Goal: Task Accomplishment & Management: Complete application form

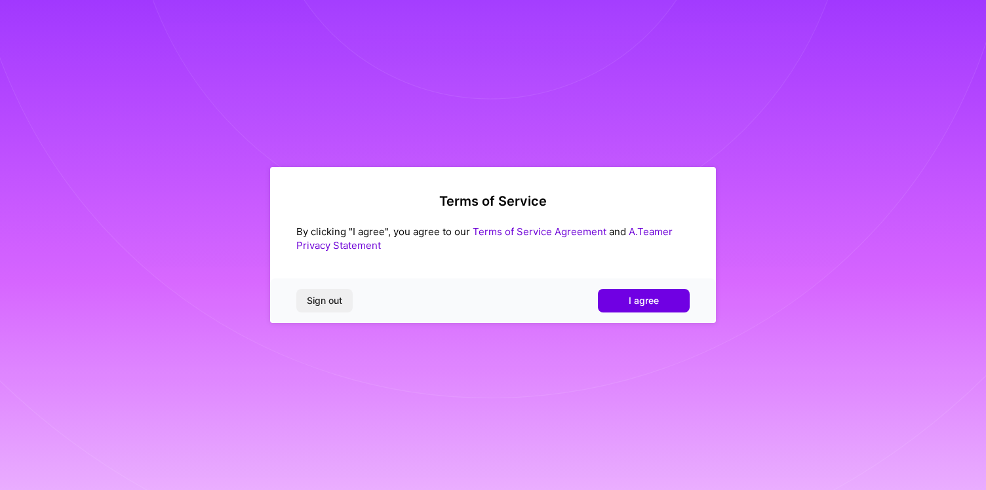
click at [665, 287] on div "Sign out I agree" at bounding box center [493, 301] width 446 height 45
click at [650, 304] on span "I agree" at bounding box center [644, 300] width 30 height 13
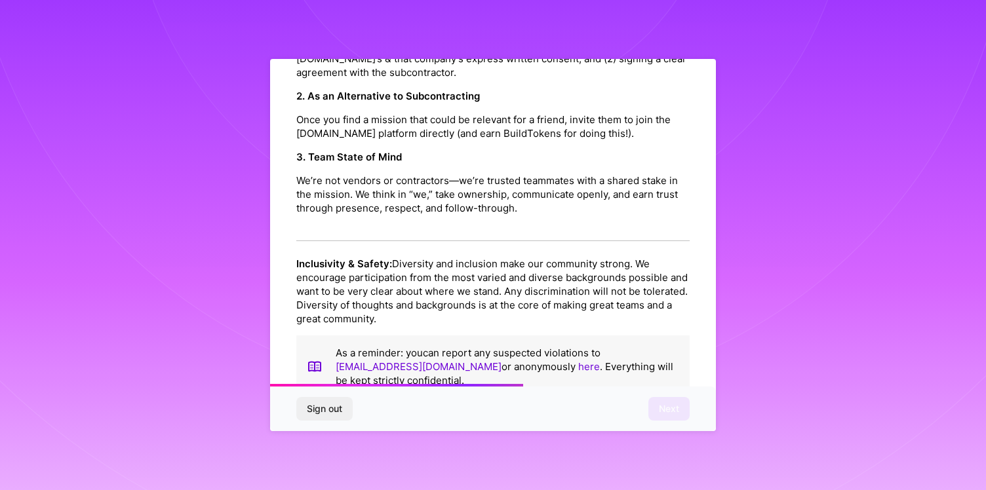
scroll to position [1431, 0]
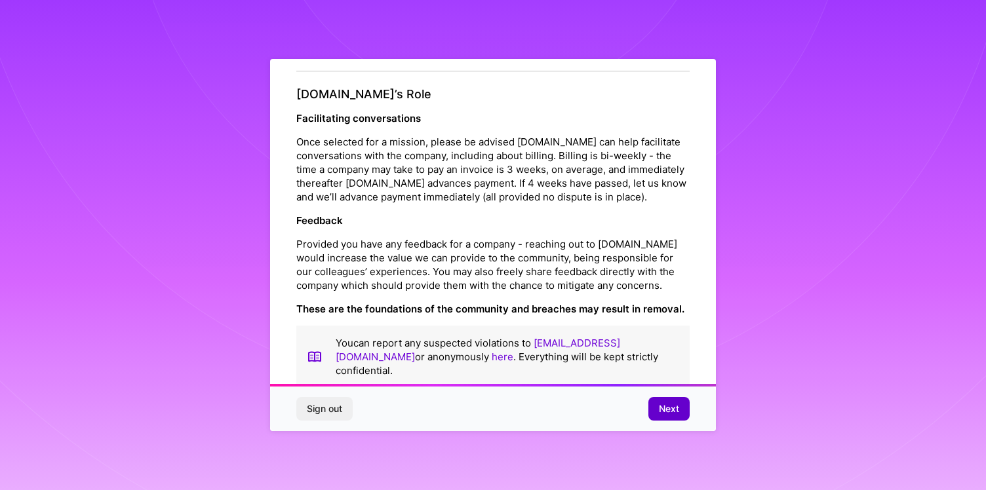
click at [667, 405] on span "Next" at bounding box center [669, 408] width 20 height 13
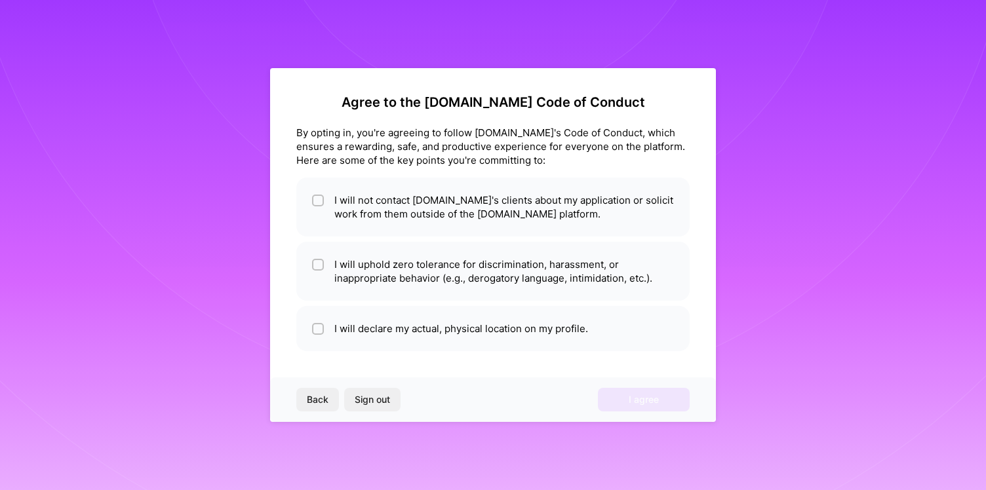
scroll to position [0, 0]
click at [333, 207] on li "I will not contact [DOMAIN_NAME]'s clients about my application or solicit work…" at bounding box center [492, 207] width 393 height 59
checkbox input "true"
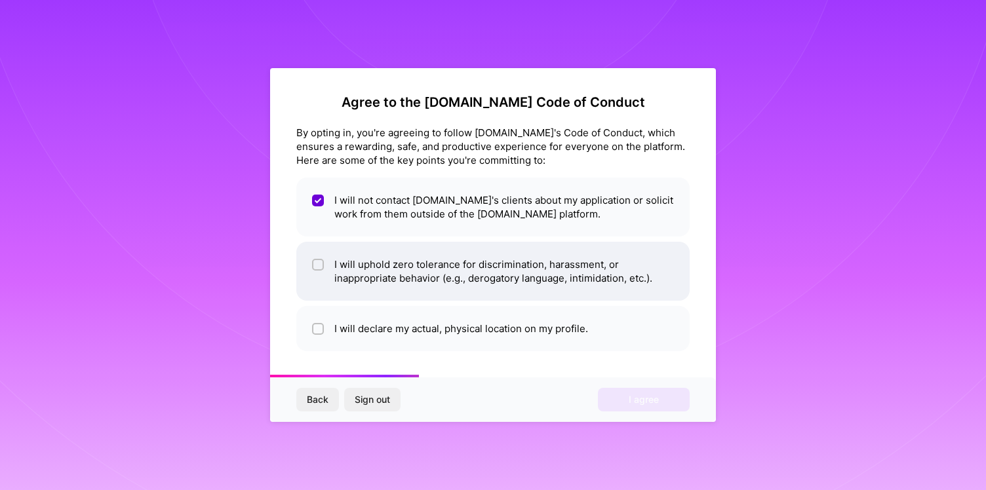
click at [331, 263] on li "I will uphold zero tolerance for discrimination, harassment, or inappropriate b…" at bounding box center [492, 271] width 393 height 59
checkbox input "true"
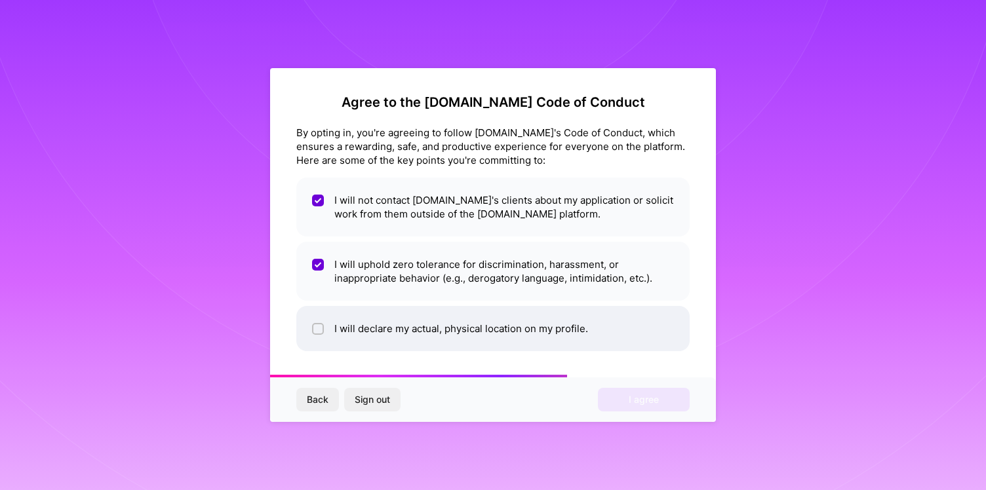
click at [336, 339] on li "I will declare my actual, physical location on my profile." at bounding box center [492, 328] width 393 height 45
checkbox input "true"
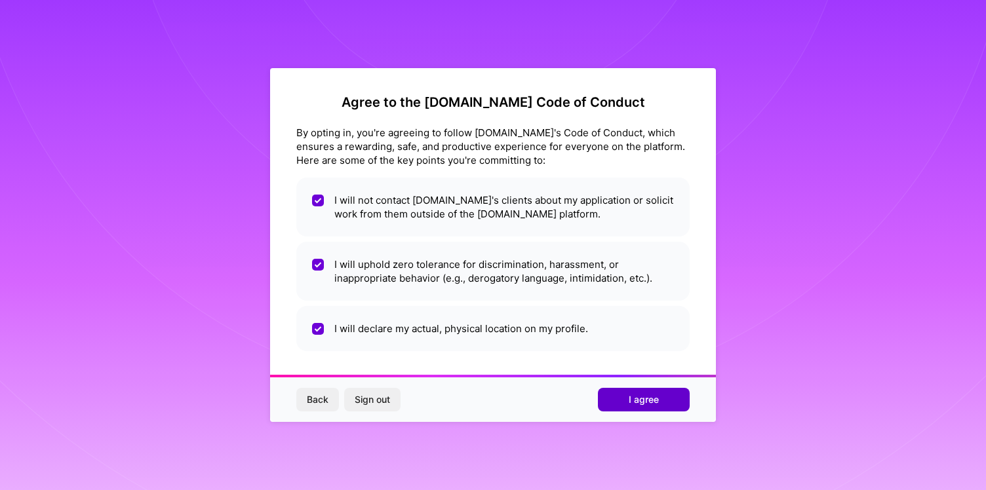
click at [638, 398] on span "I agree" at bounding box center [644, 399] width 30 height 13
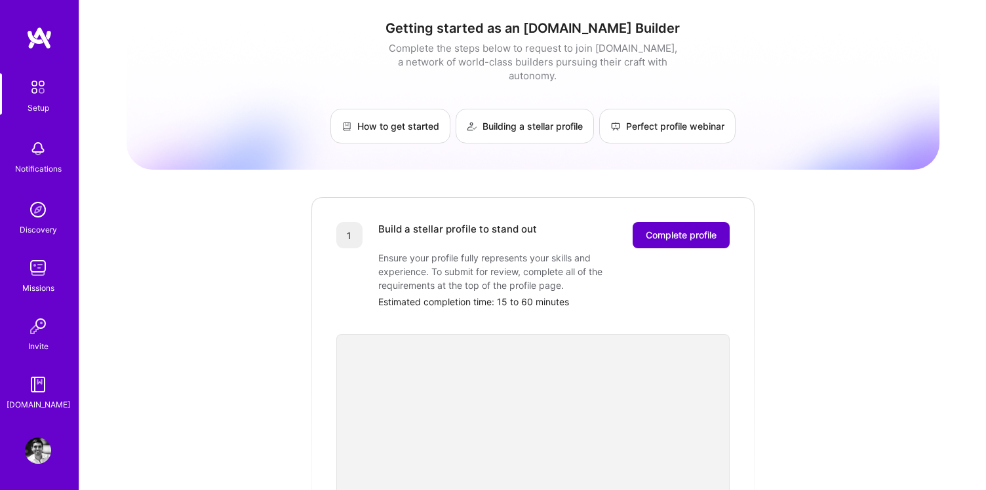
click at [690, 229] on button "Complete profile" at bounding box center [680, 235] width 97 height 26
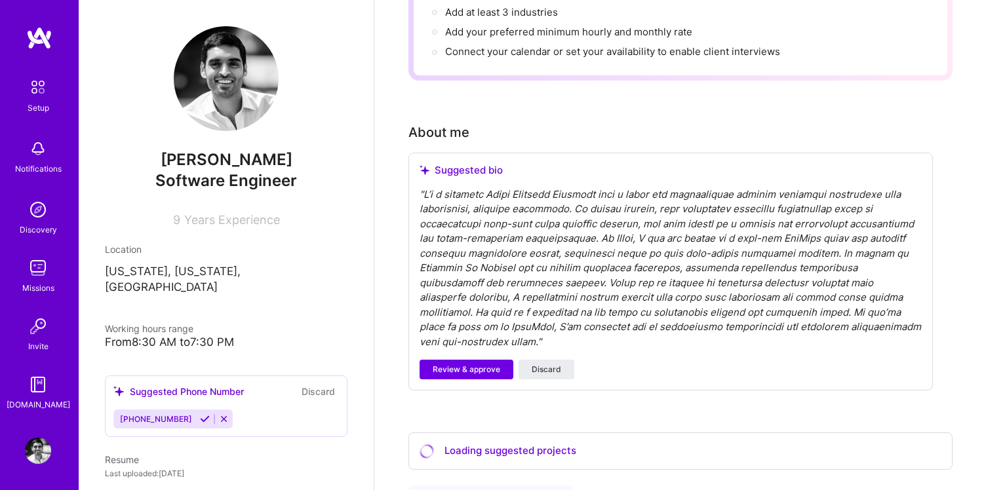
scroll to position [258, 0]
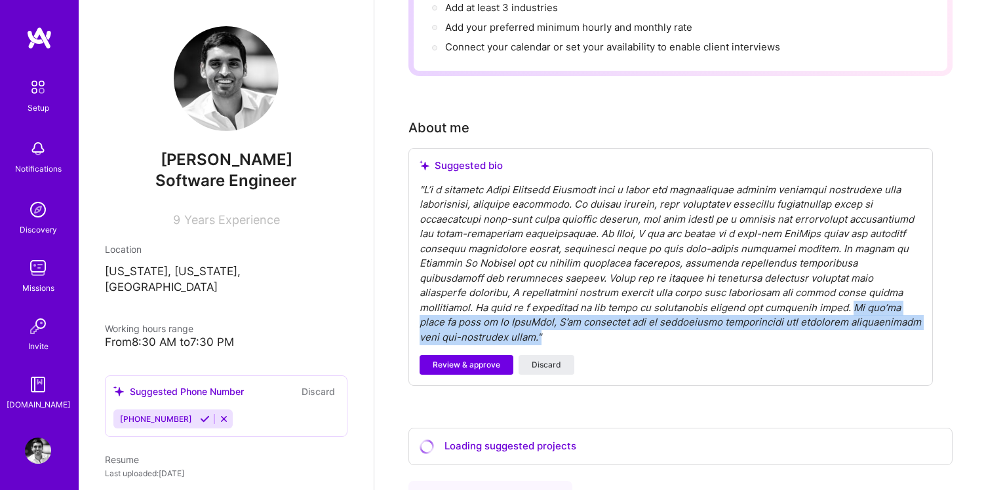
drag, startPoint x: 668, startPoint y: 294, endPoint x: 822, endPoint y: 307, distance: 154.5
click at [822, 307] on div "" "" at bounding box center [670, 264] width 502 height 163
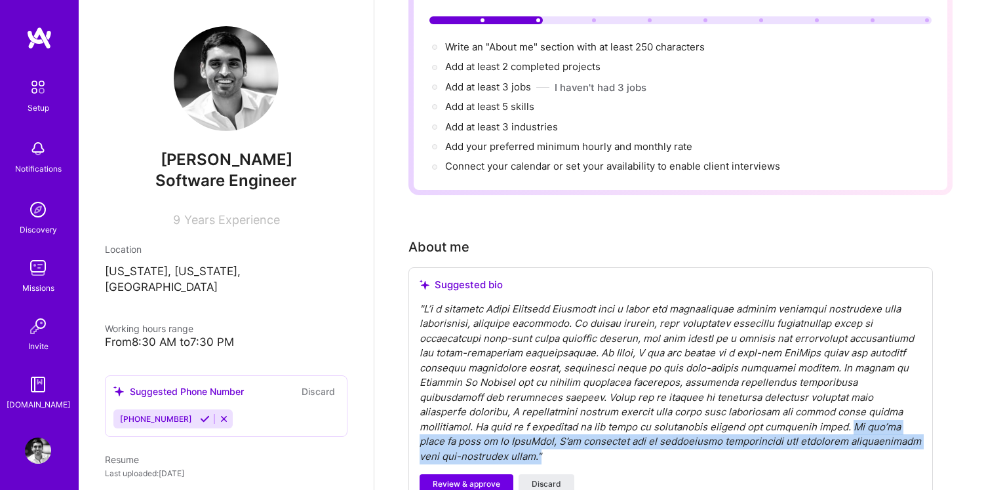
scroll to position [132, 0]
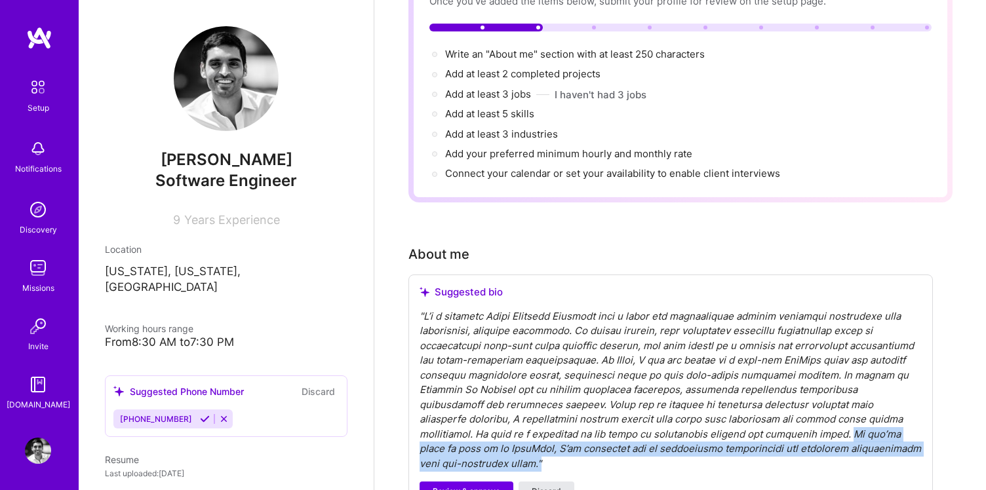
click at [549, 486] on span "Discard" at bounding box center [546, 492] width 29 height 12
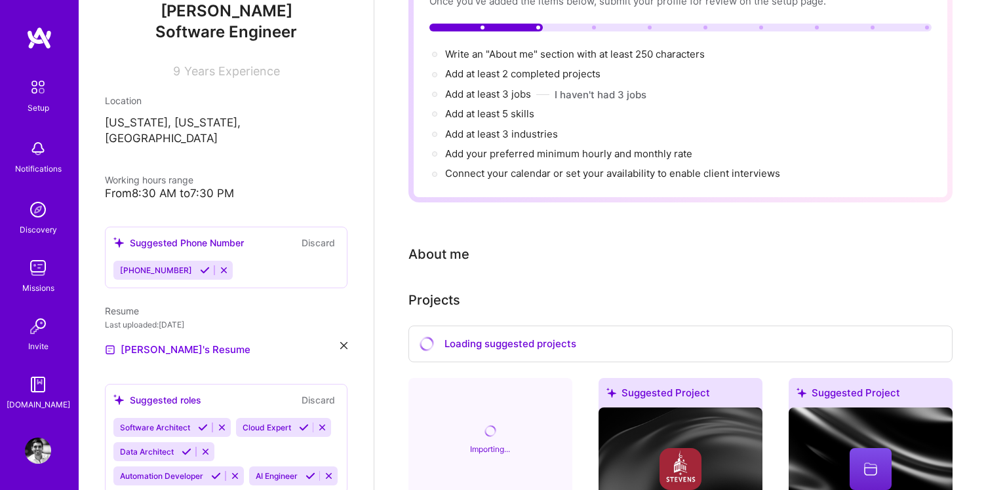
scroll to position [151, 0]
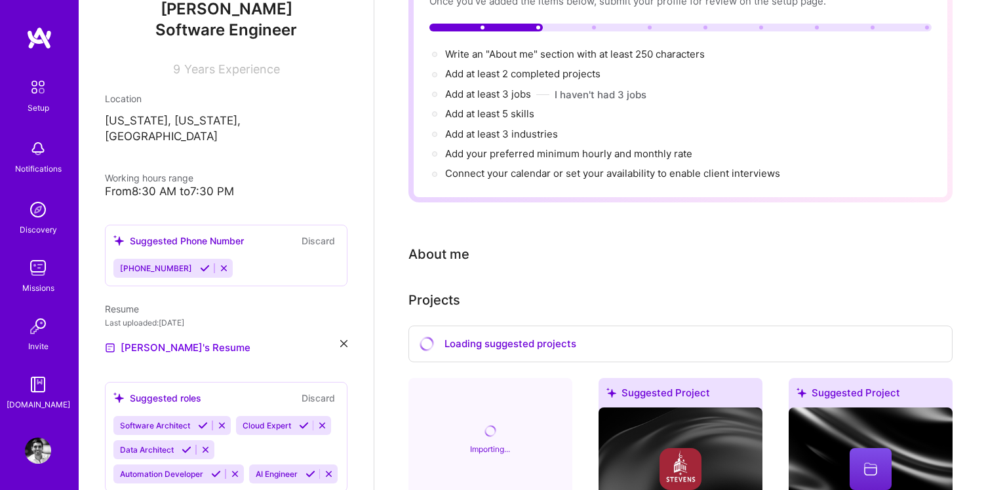
click at [200, 263] on icon at bounding box center [205, 268] width 10 height 10
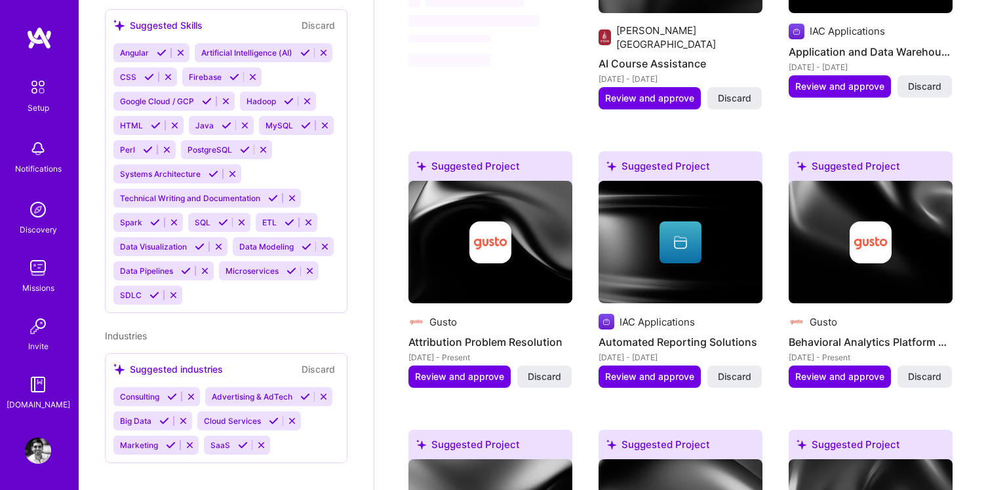
scroll to position [655, 0]
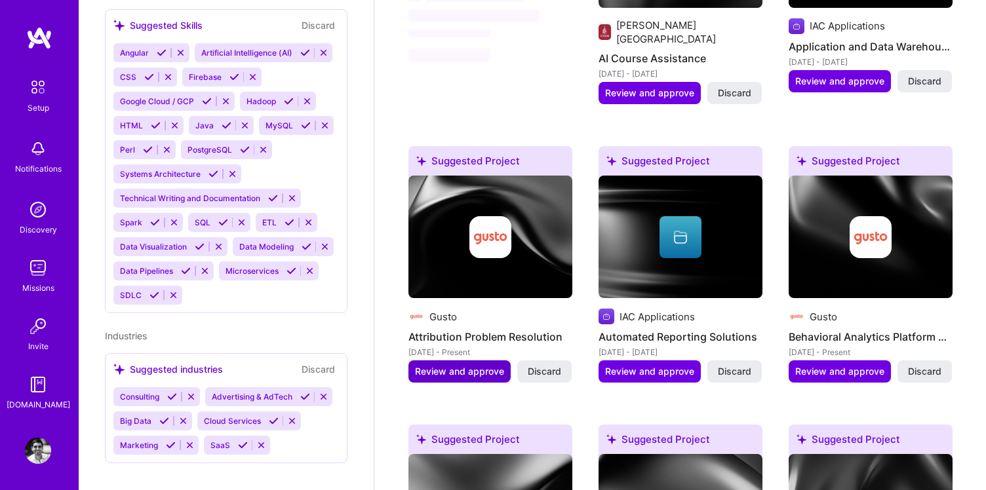
click at [472, 365] on span "Review and approve" at bounding box center [459, 371] width 89 height 13
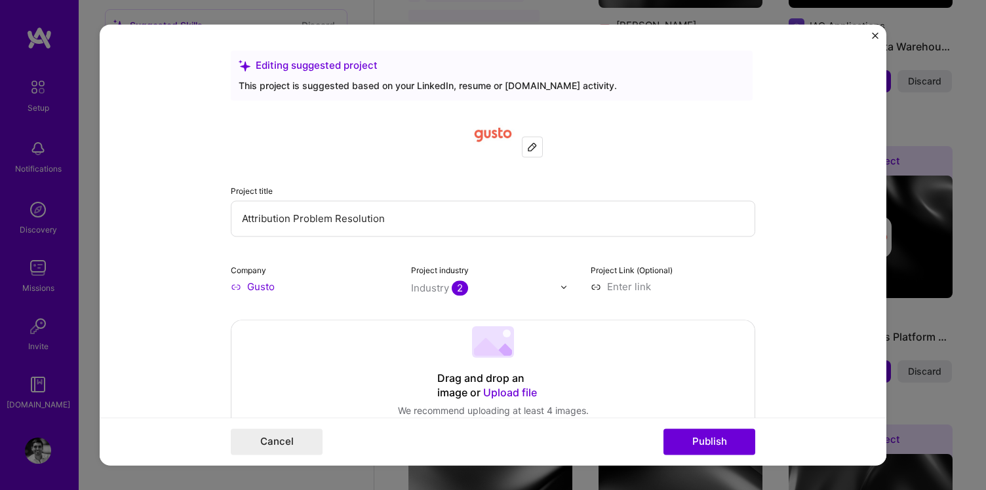
click at [874, 37] on img "Close" at bounding box center [875, 35] width 7 height 7
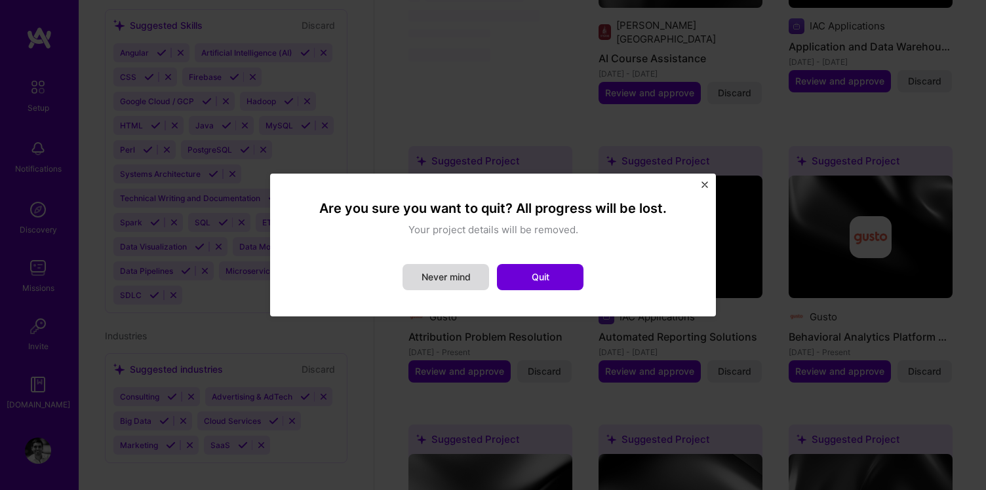
click at [438, 282] on button "Never mind" at bounding box center [445, 277] width 87 height 26
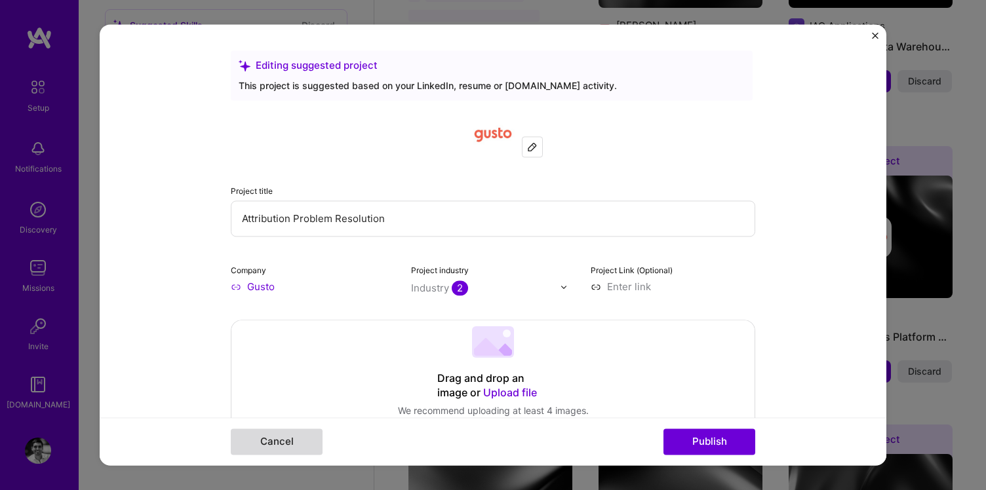
click at [282, 437] on button "Cancel" at bounding box center [277, 442] width 92 height 26
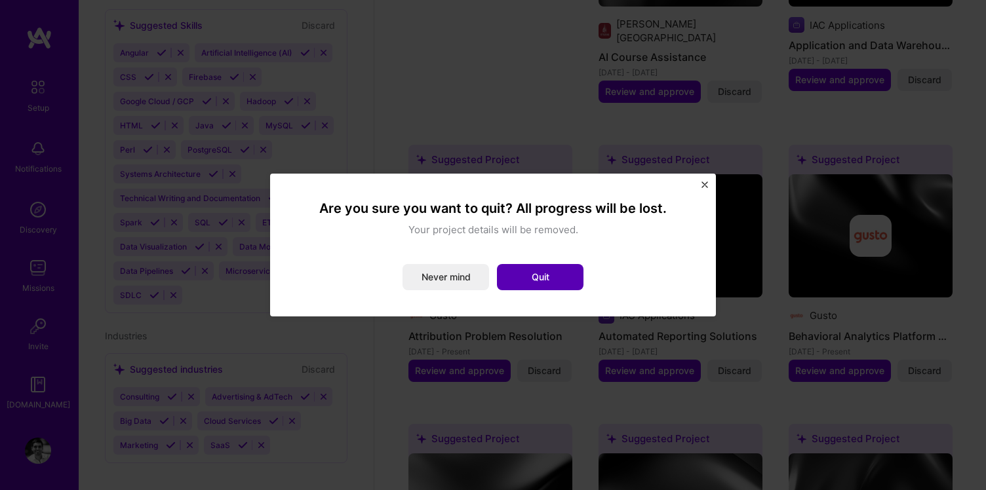
click at [560, 273] on button "Quit" at bounding box center [540, 277] width 87 height 26
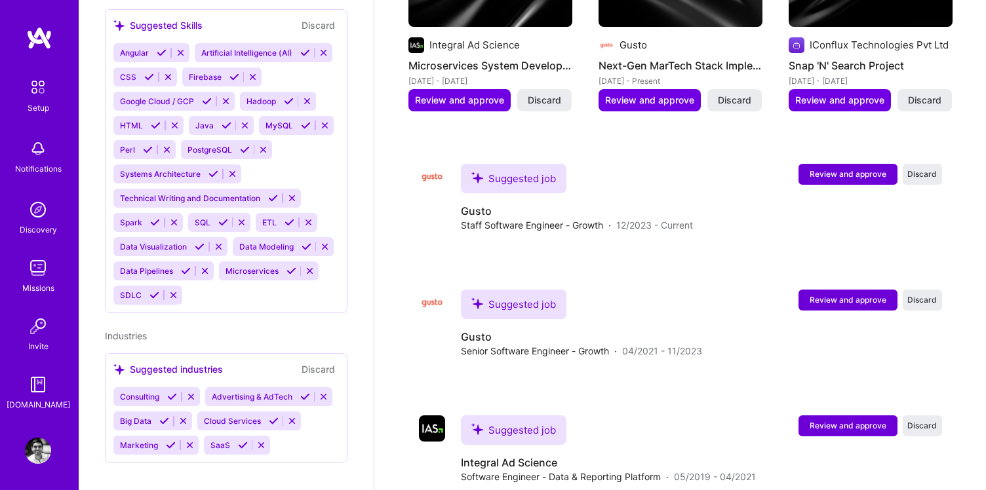
scroll to position [1442, 0]
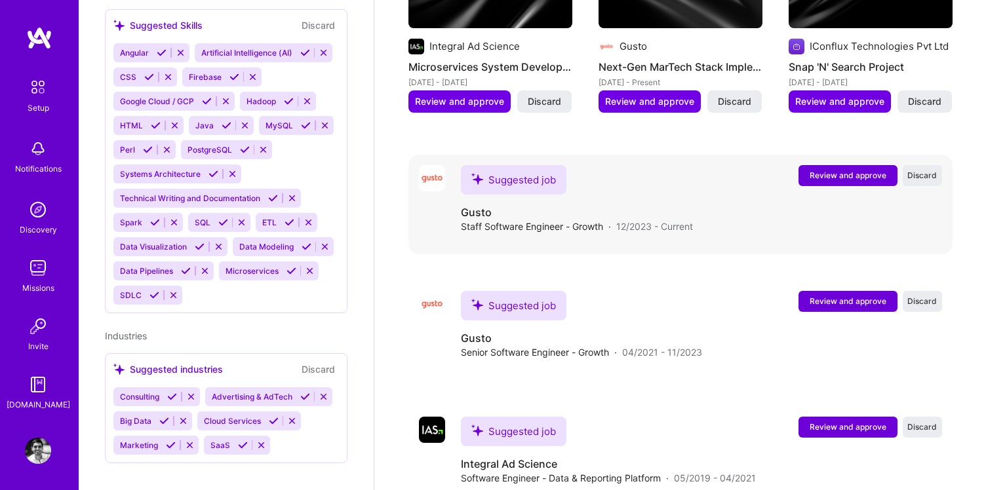
click at [840, 170] on span "Review and approve" at bounding box center [847, 175] width 77 height 11
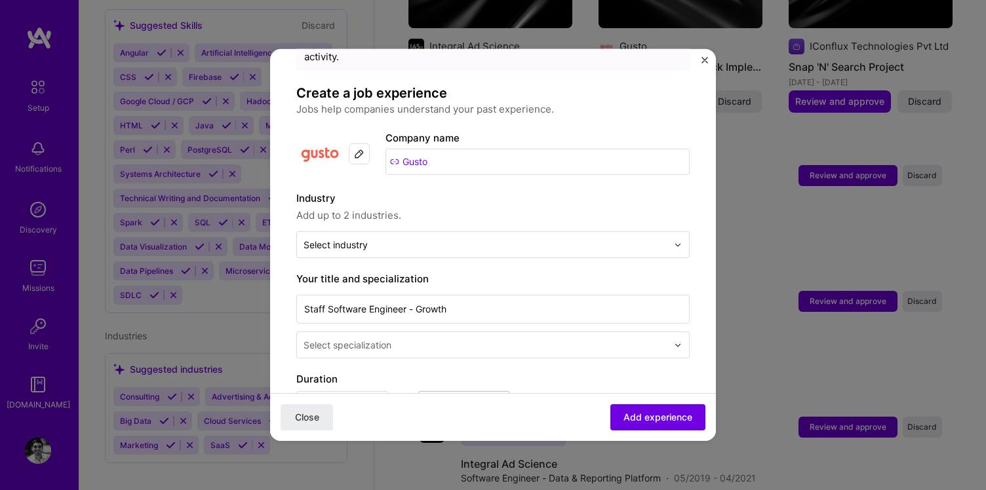
scroll to position [66, 0]
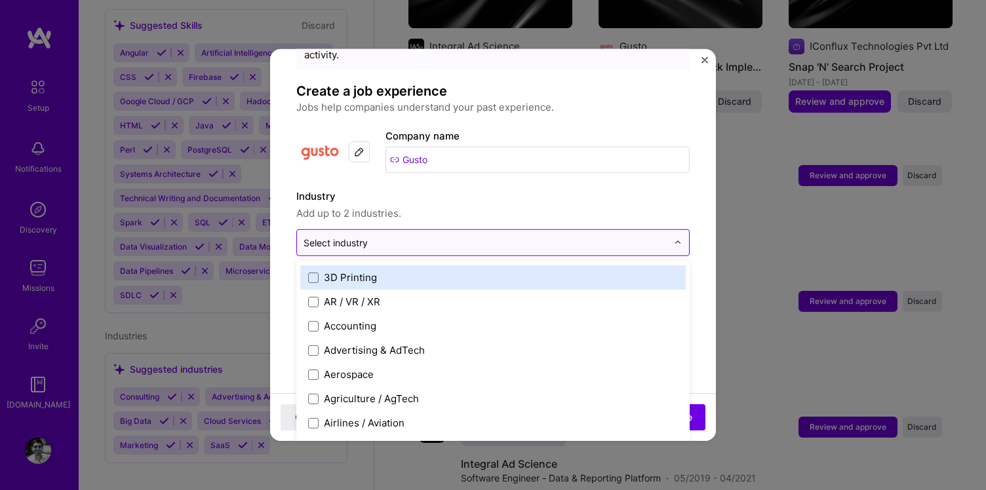
click at [452, 238] on div "Select industry 0" at bounding box center [485, 243] width 377 height 26
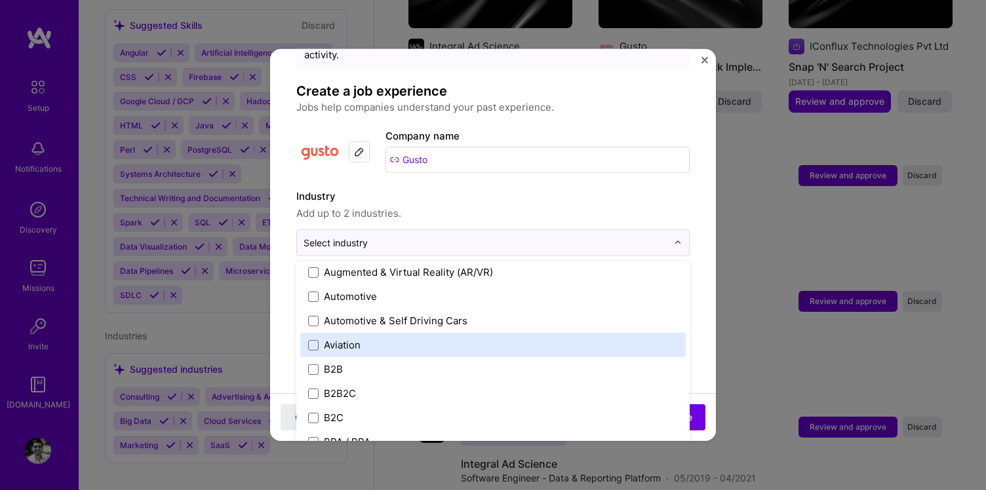
scroll to position [273, 0]
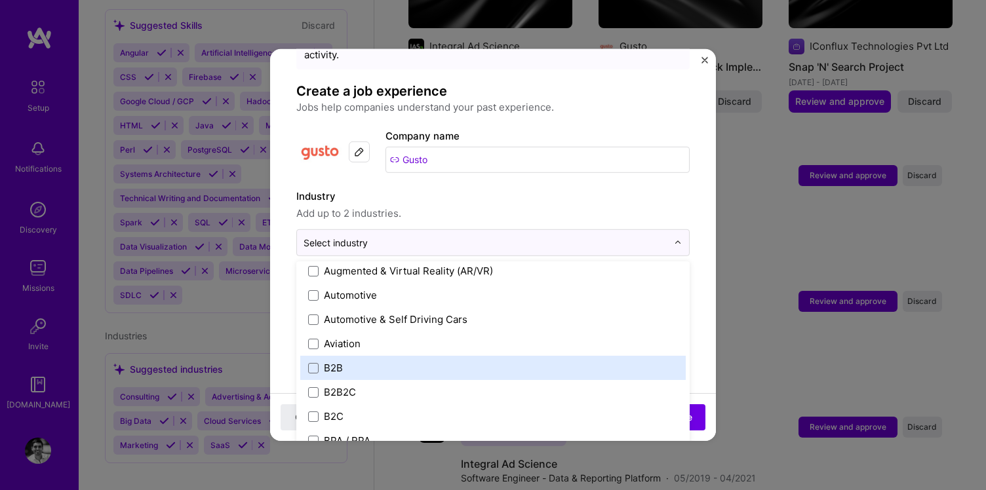
click at [385, 356] on div "B2B" at bounding box center [492, 368] width 385 height 24
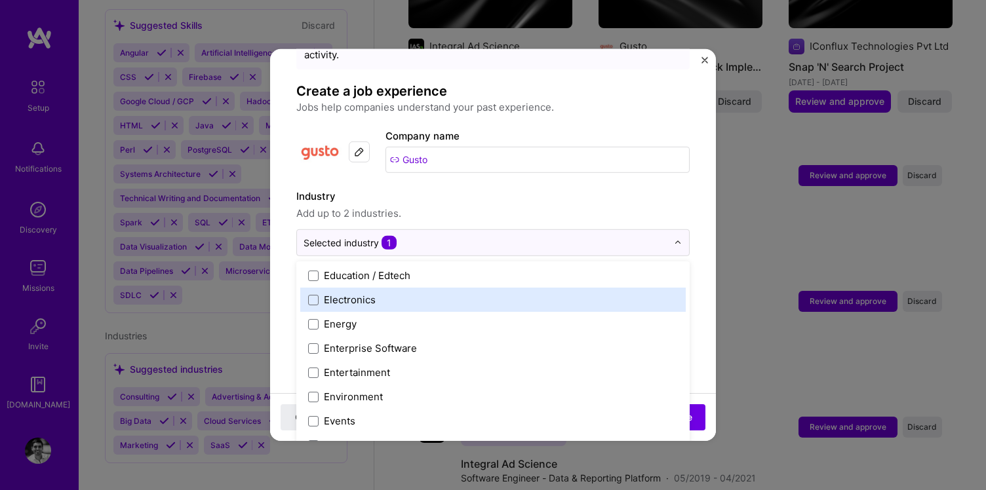
scroll to position [1206, 0]
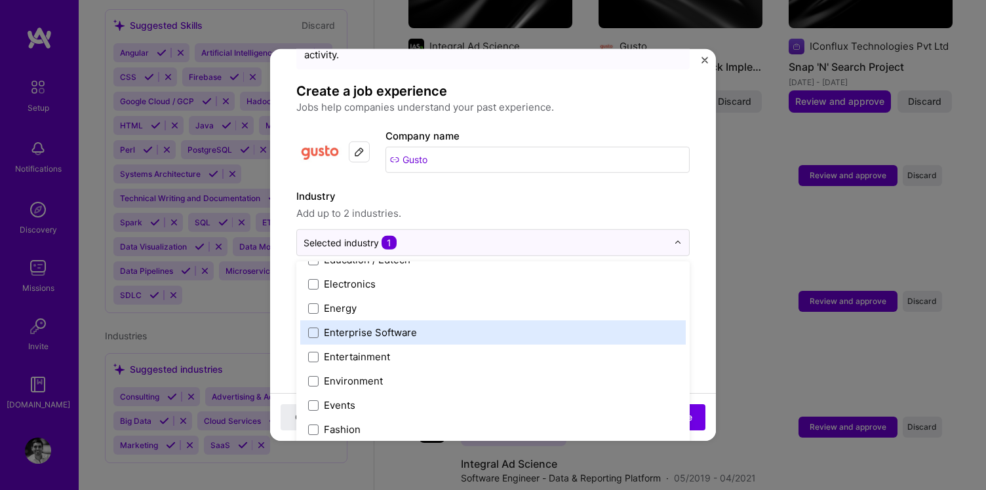
click at [384, 326] on div "Enterprise Software" at bounding box center [370, 333] width 93 height 14
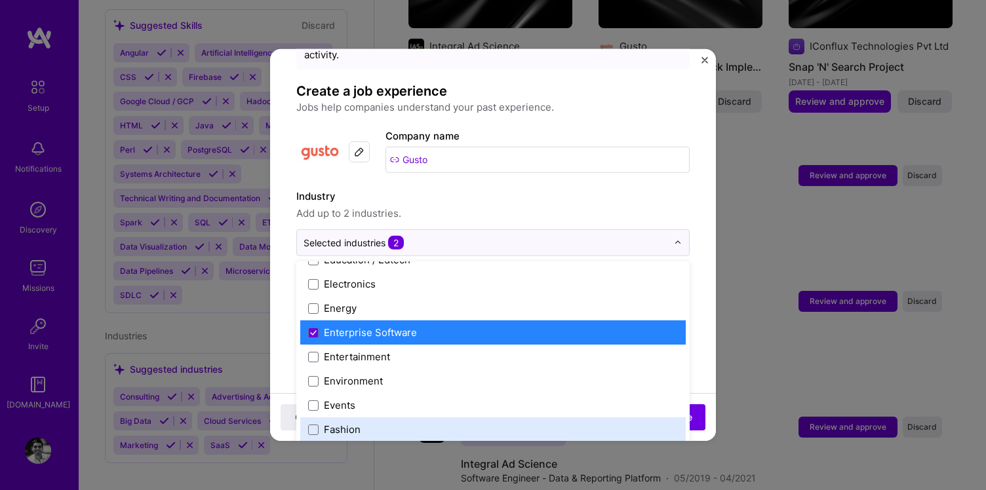
click at [696, 321] on form "Adding suggested job This job is suggested based on your LinkedIn, resume or [D…" at bounding box center [493, 478] width 446 height 937
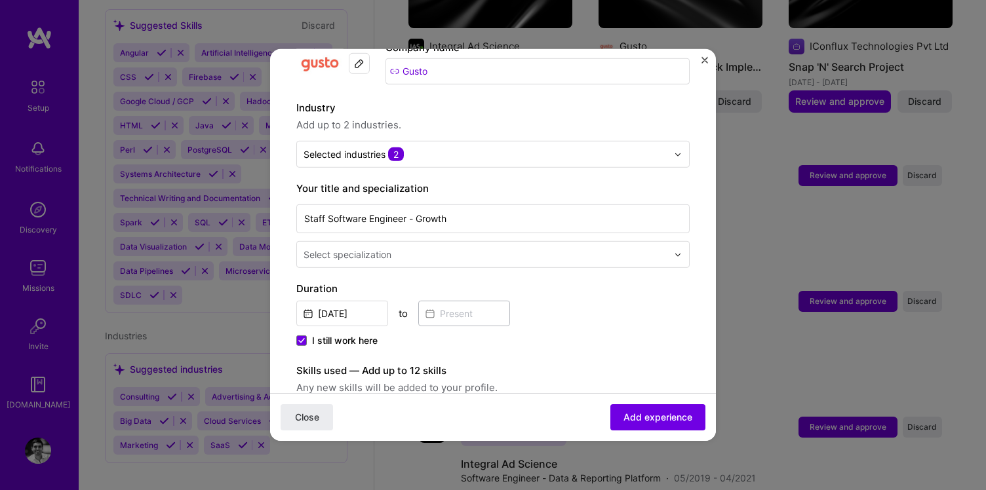
scroll to position [166, 0]
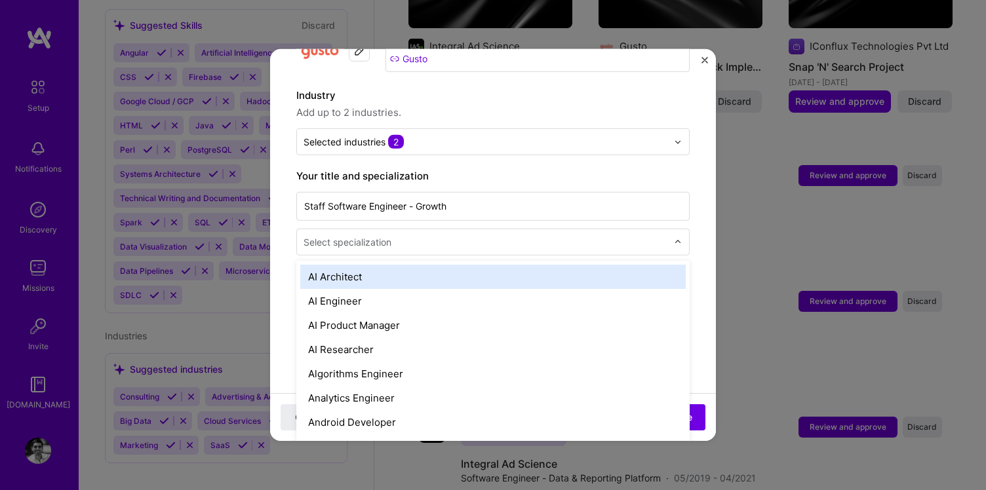
click at [516, 235] on input "text" at bounding box center [486, 242] width 366 height 14
click at [461, 235] on input "text" at bounding box center [486, 242] width 366 height 14
click at [674, 238] on img at bounding box center [678, 242] width 8 height 8
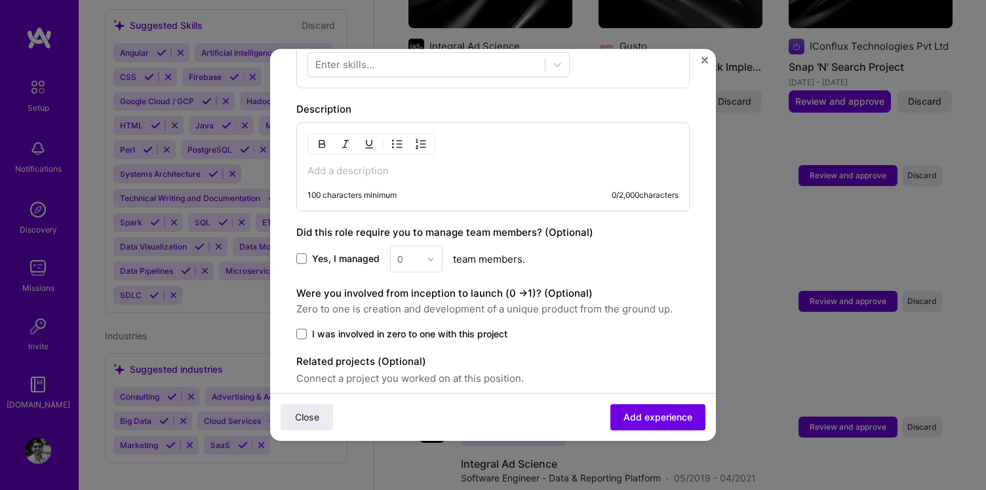
scroll to position [527, 0]
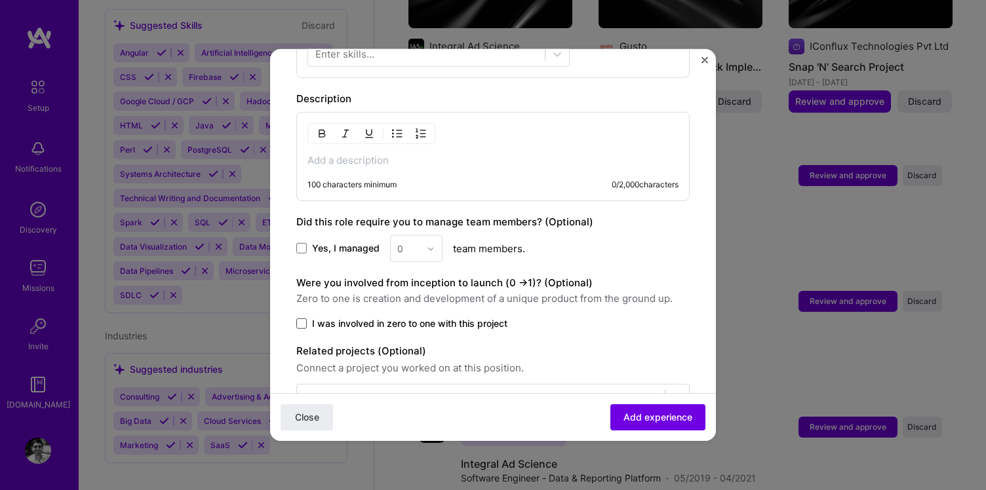
click at [299, 319] on span at bounding box center [301, 324] width 10 height 10
click at [0, 0] on input "I was involved in zero to one with this project" at bounding box center [0, 0] width 0 height 0
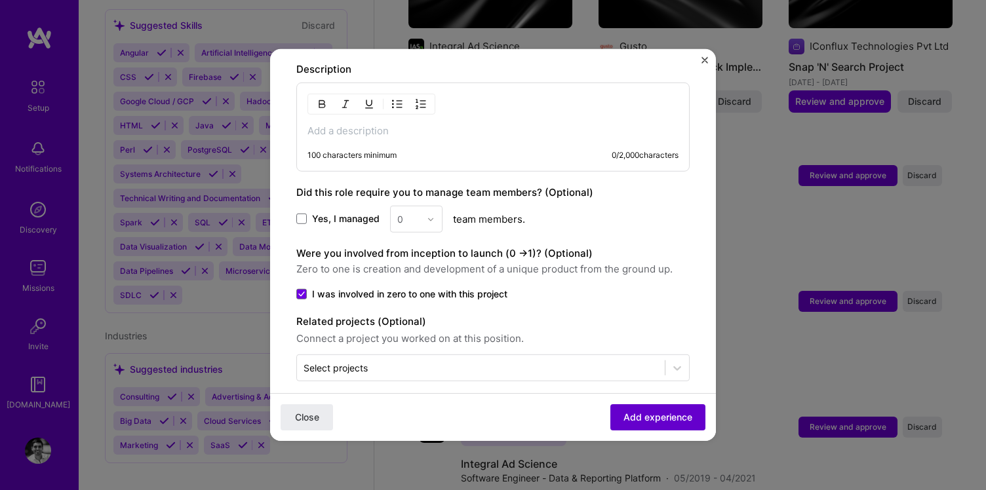
click at [650, 416] on span "Add experience" at bounding box center [657, 417] width 69 height 13
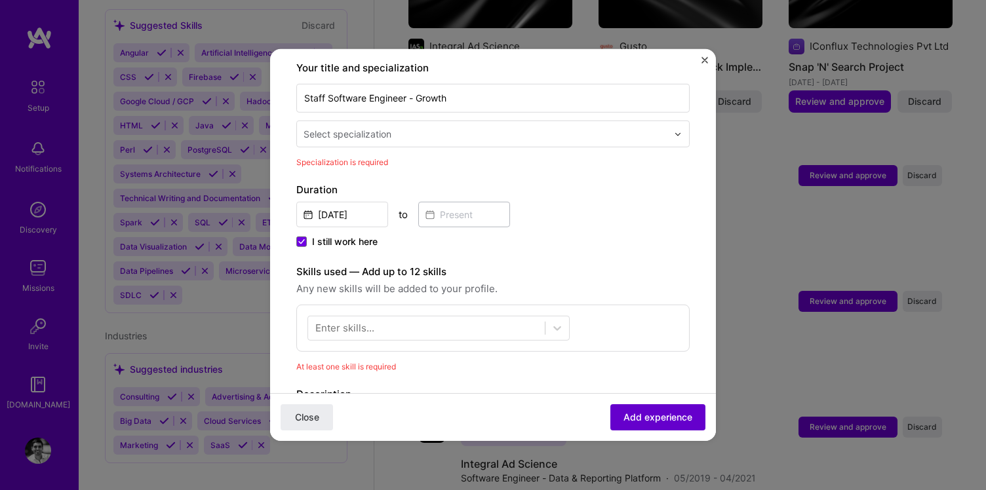
scroll to position [272, 0]
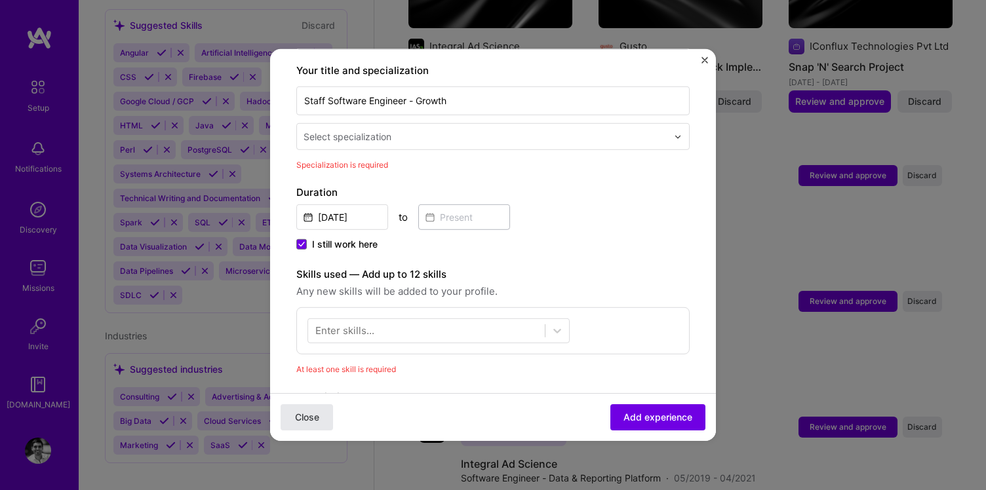
click at [314, 421] on span "Close" at bounding box center [307, 417] width 24 height 13
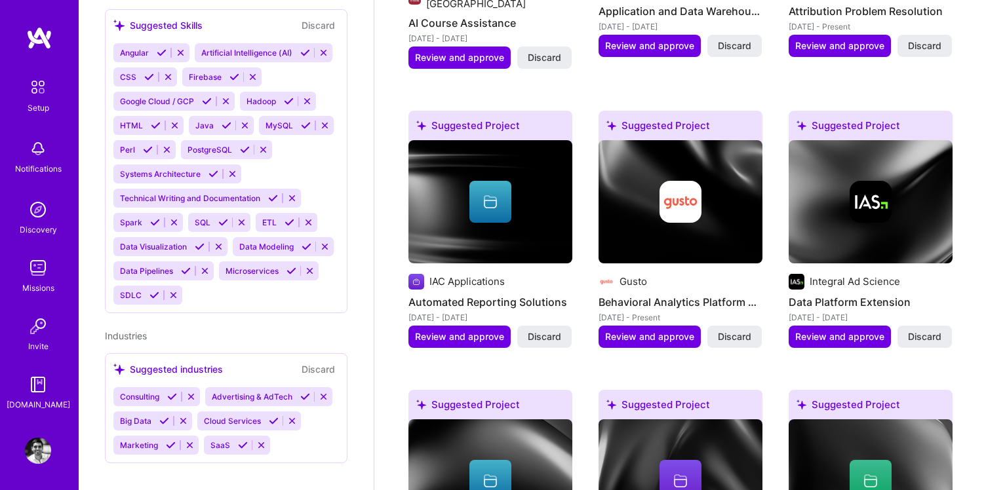
scroll to position [0, 0]
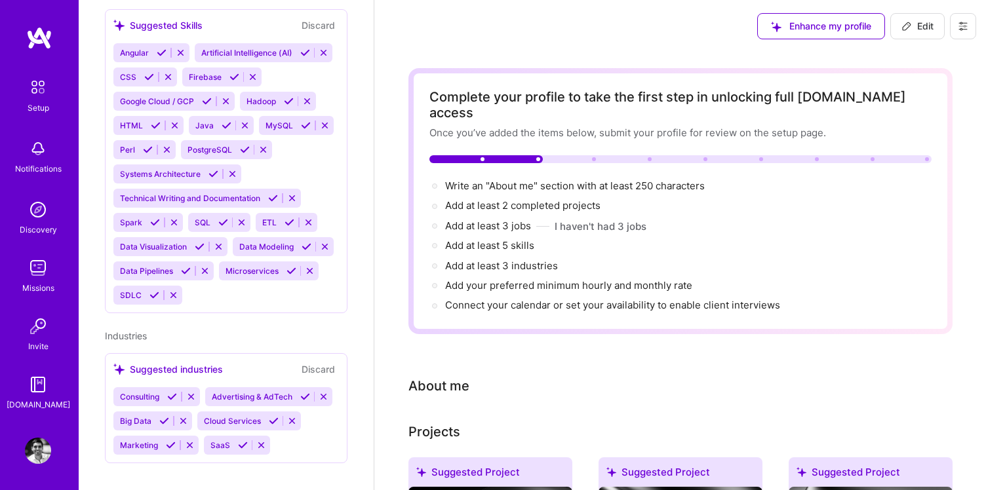
click at [912, 22] on span "Edit" at bounding box center [917, 26] width 32 height 13
select select "US"
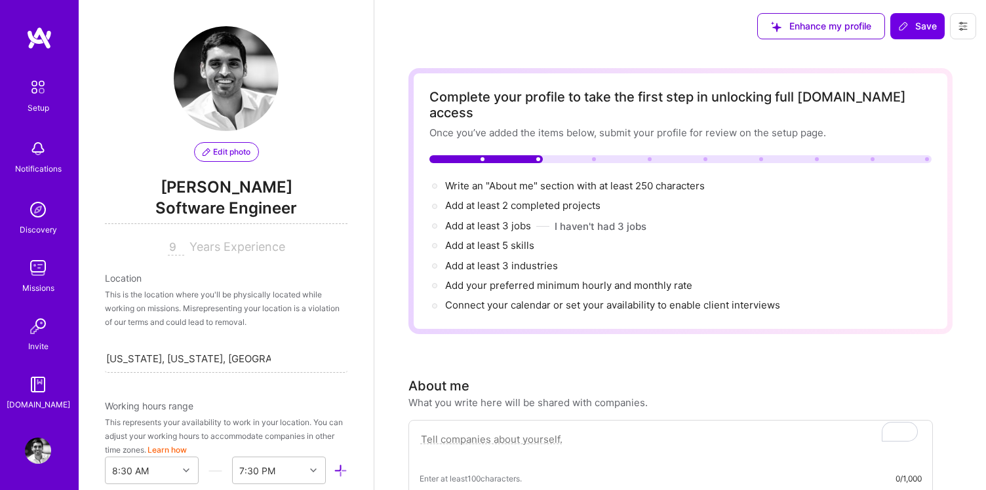
click at [36, 87] on img at bounding box center [38, 87] width 28 height 28
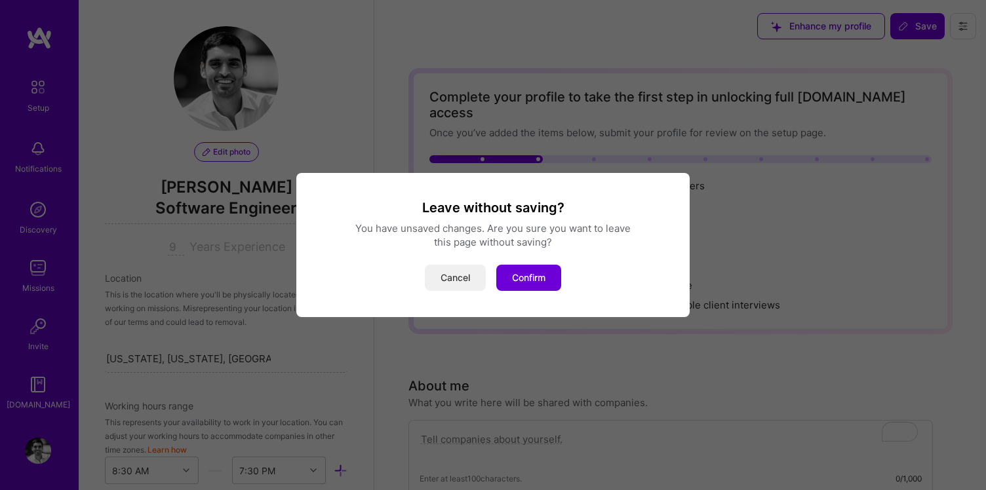
click at [467, 279] on button "Cancel" at bounding box center [455, 278] width 61 height 26
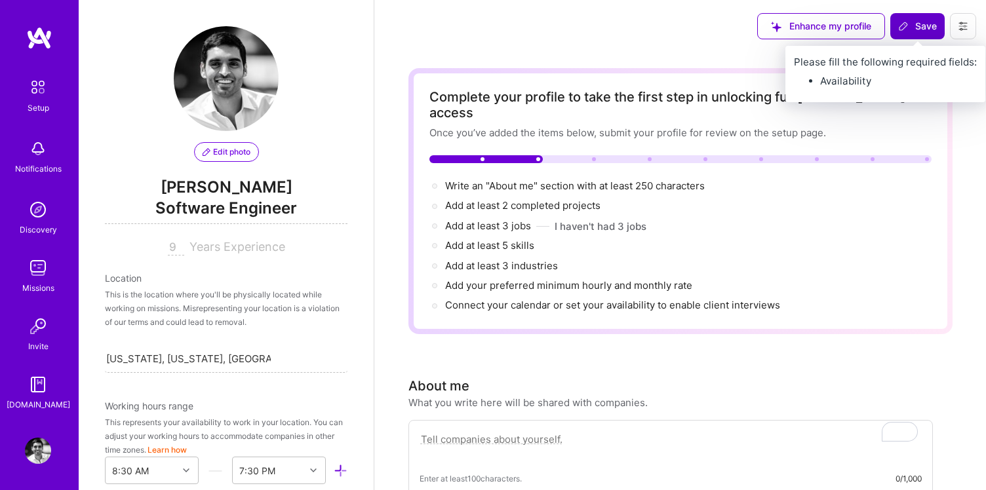
click at [915, 25] on span "Save" at bounding box center [917, 26] width 39 height 13
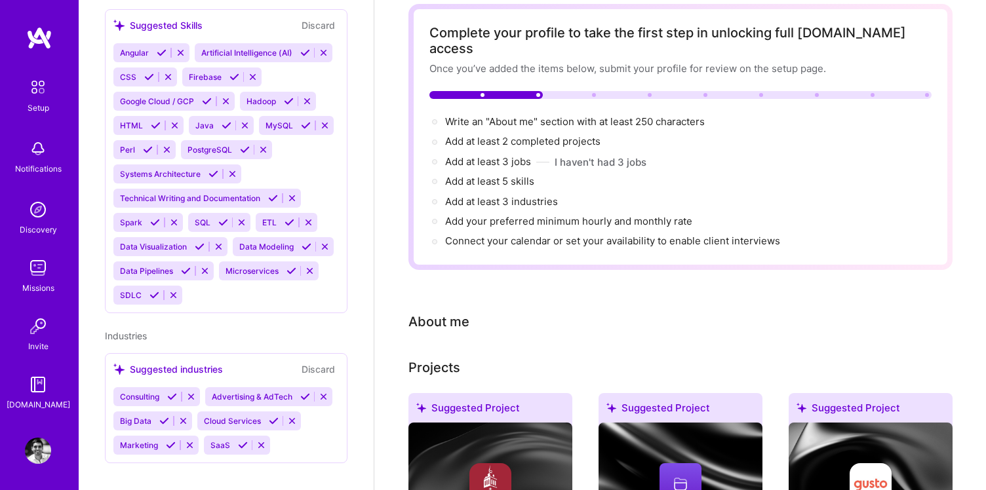
scroll to position [76, 0]
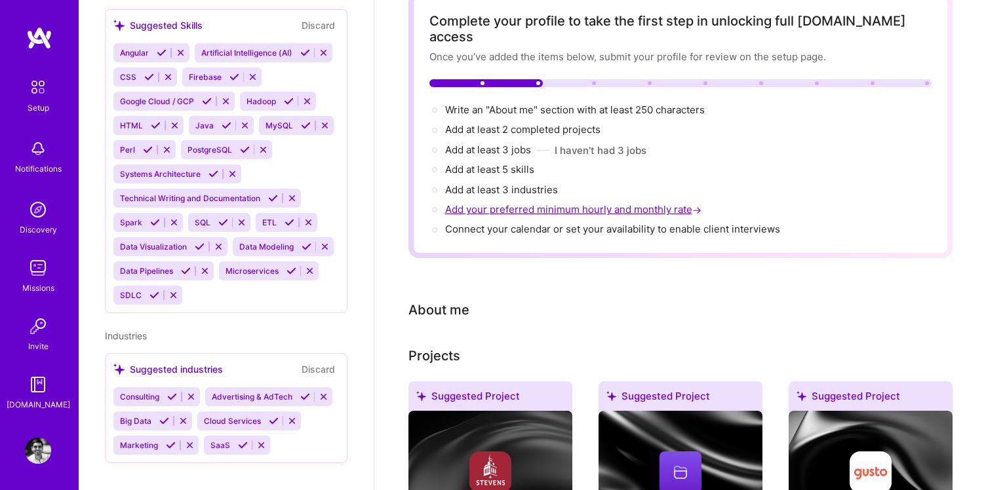
click at [543, 203] on span "Add your preferred minimum hourly and monthly rate →" at bounding box center [574, 209] width 259 height 12
select select "US"
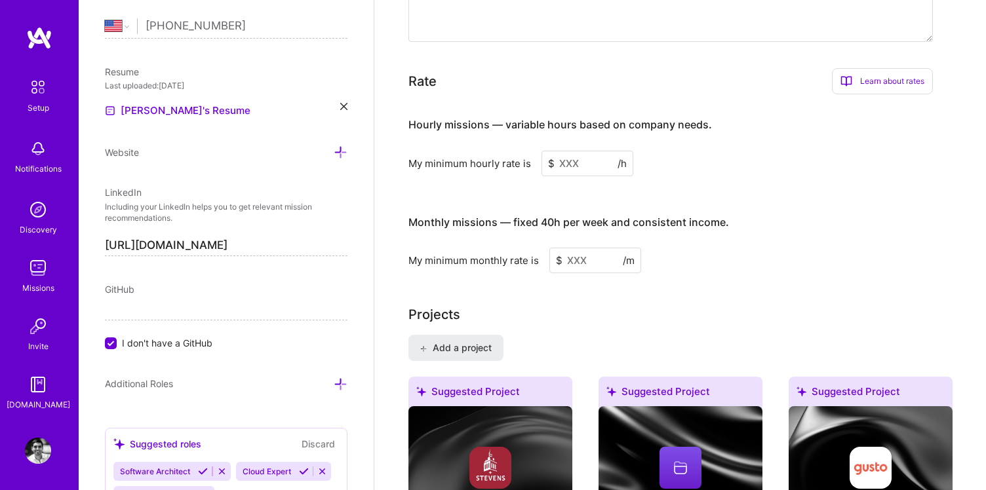
scroll to position [751, 0]
click at [577, 247] on input at bounding box center [595, 260] width 92 height 26
type input "25000"
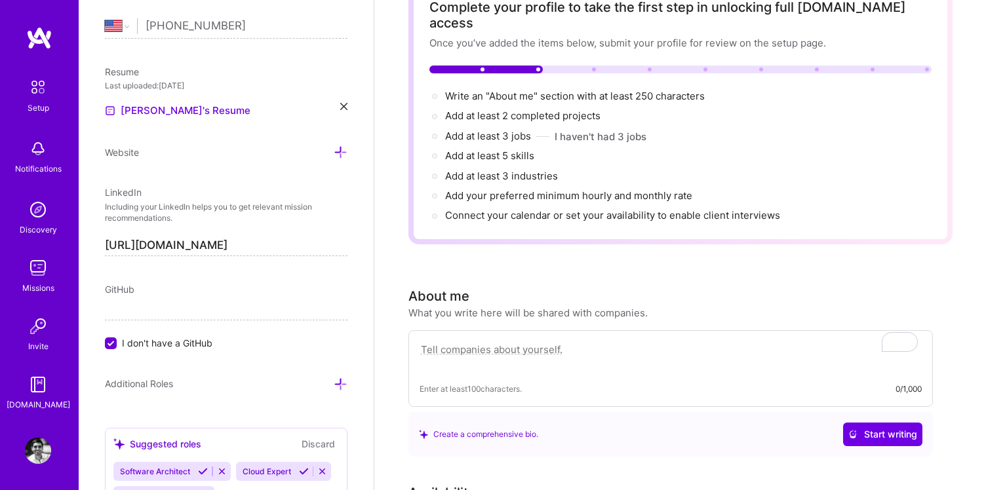
scroll to position [0, 0]
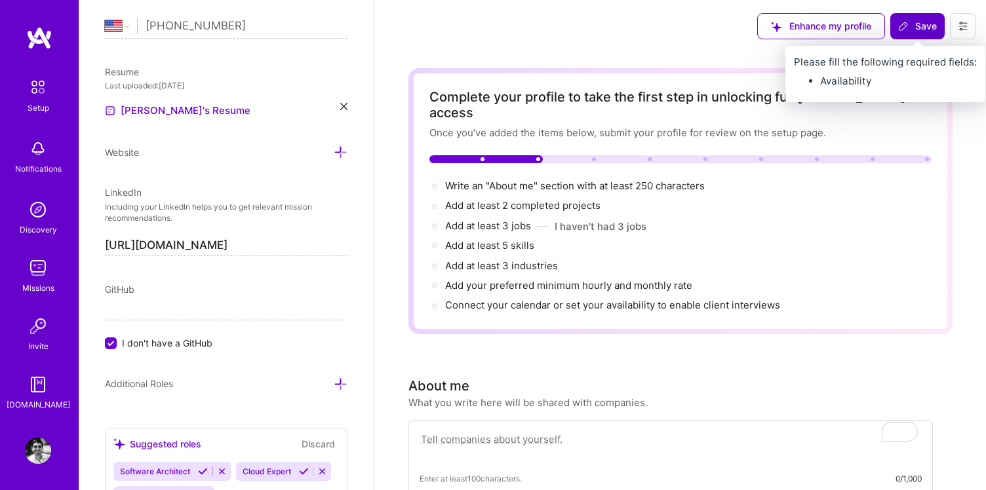
click at [925, 29] on span "Save" at bounding box center [917, 26] width 39 height 13
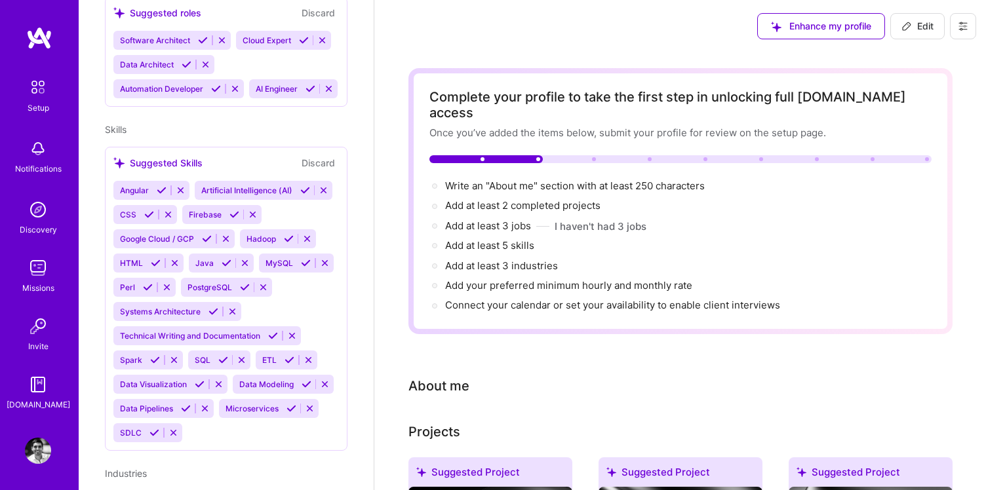
scroll to position [371, 0]
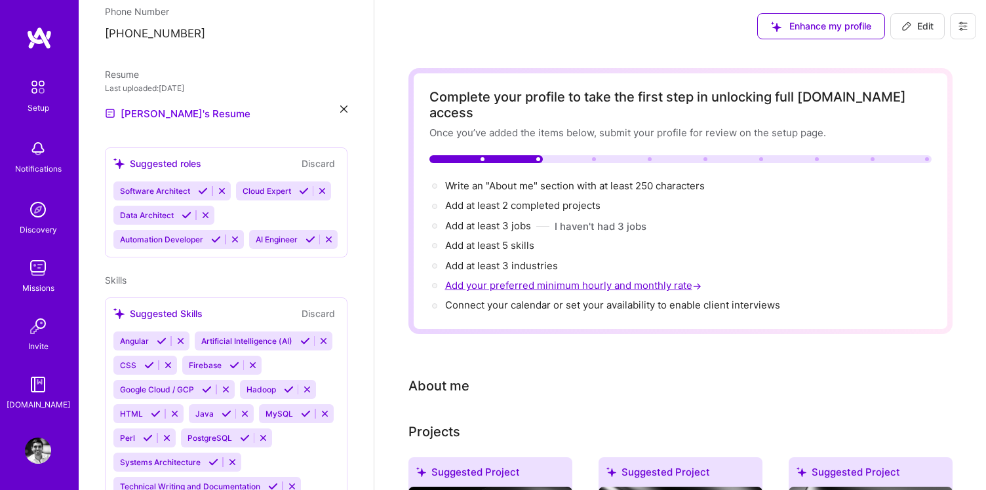
click at [502, 279] on span "Add your preferred minimum hourly and monthly rate →" at bounding box center [574, 285] width 259 height 12
select select "US"
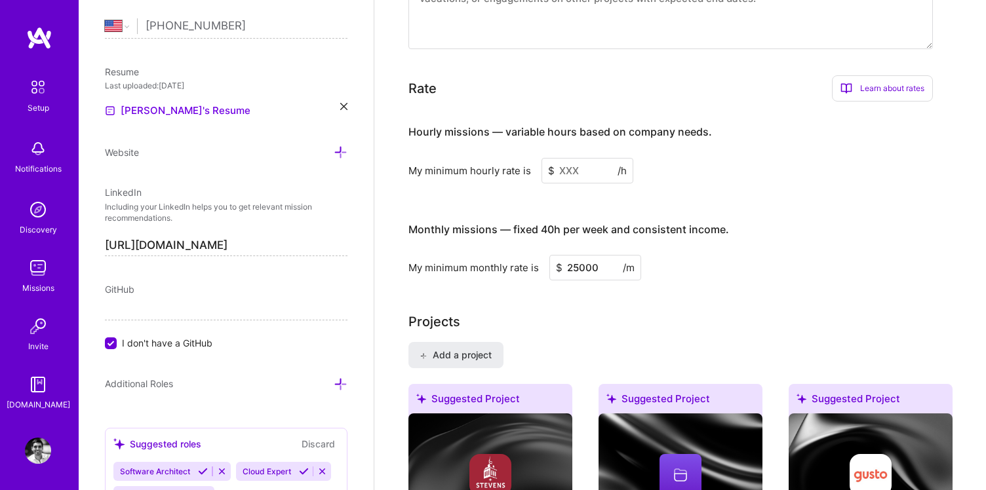
scroll to position [803, 0]
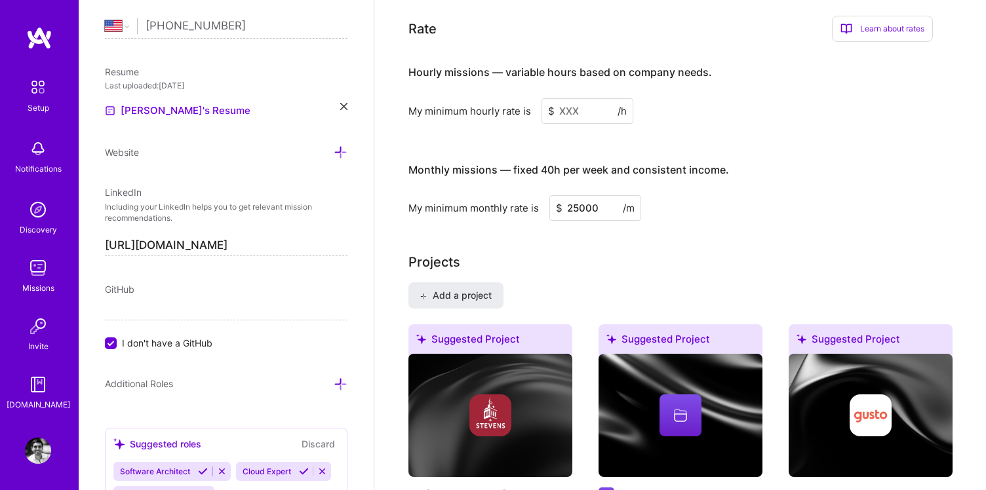
click at [577, 99] on input at bounding box center [587, 111] width 92 height 26
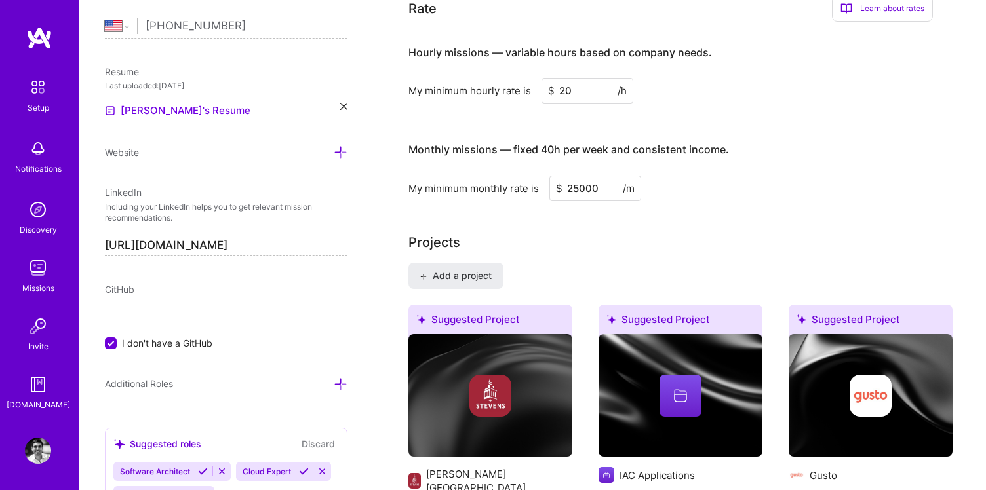
type input "2"
type input "180"
click at [803, 132] on h3 "Monthly missions — fixed 40h per week and consistent income." at bounding box center [670, 150] width 524 height 41
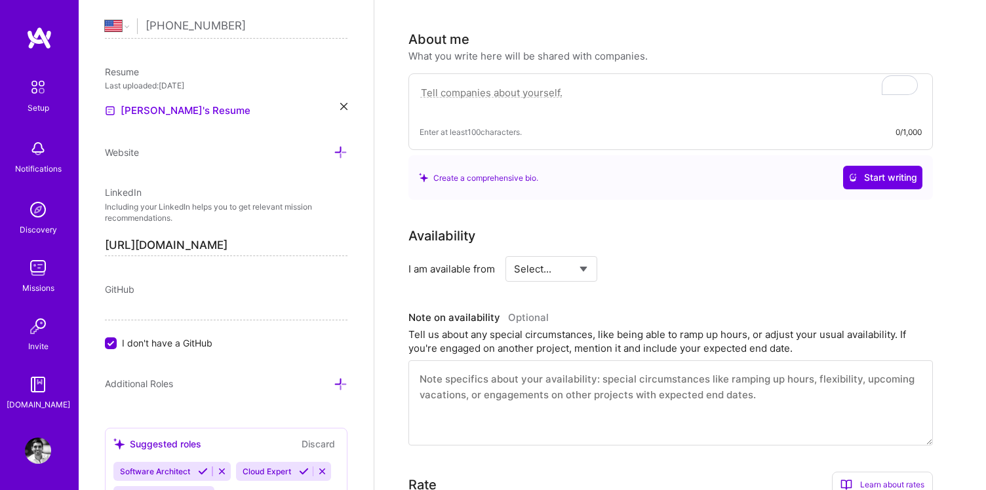
scroll to position [0, 0]
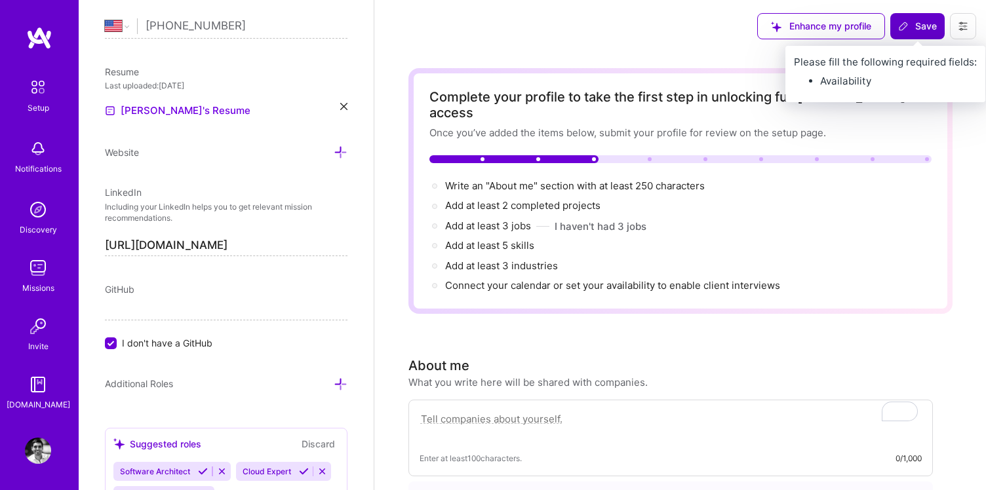
click at [910, 20] on span "Save" at bounding box center [917, 26] width 39 height 13
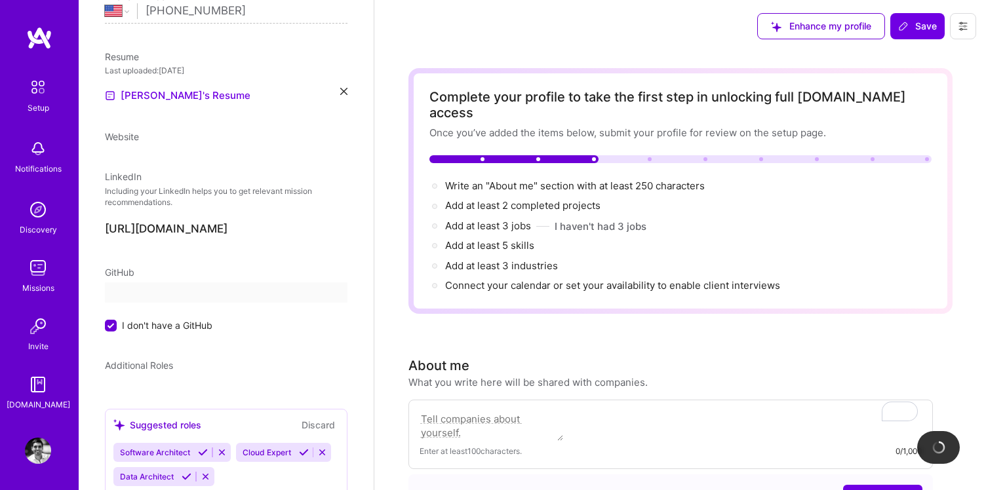
scroll to position [371, 0]
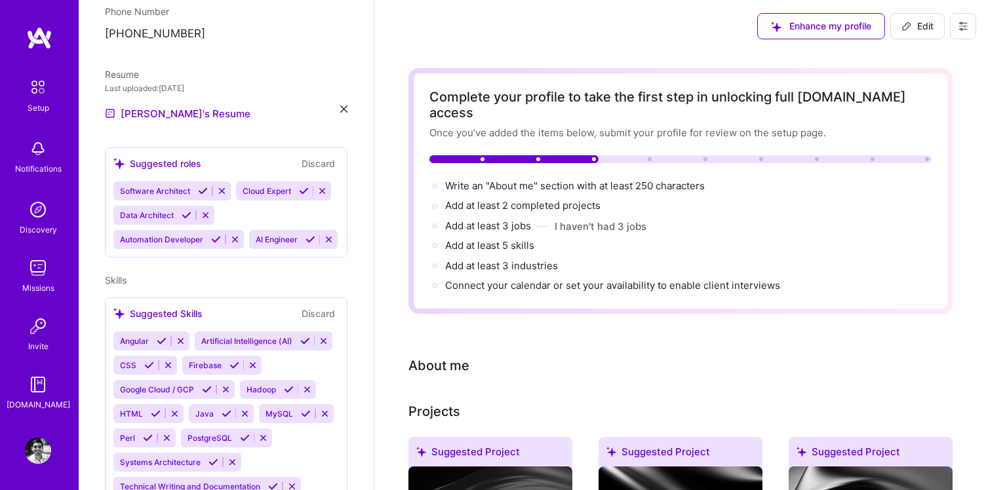
click at [41, 41] on img at bounding box center [39, 38] width 26 height 24
